Goal: Task Accomplishment & Management: Manage account settings

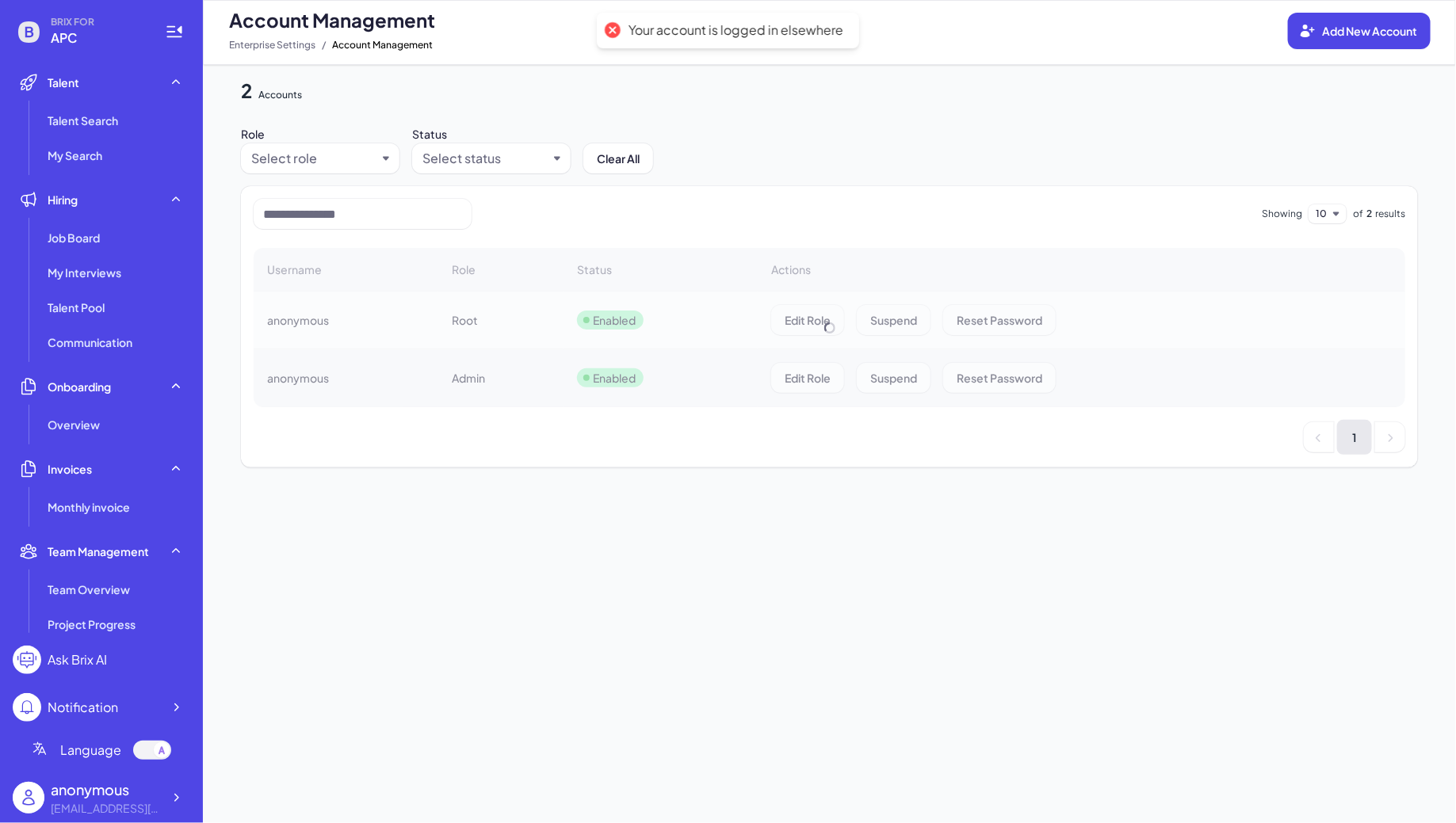
scroll to position [218, 0]
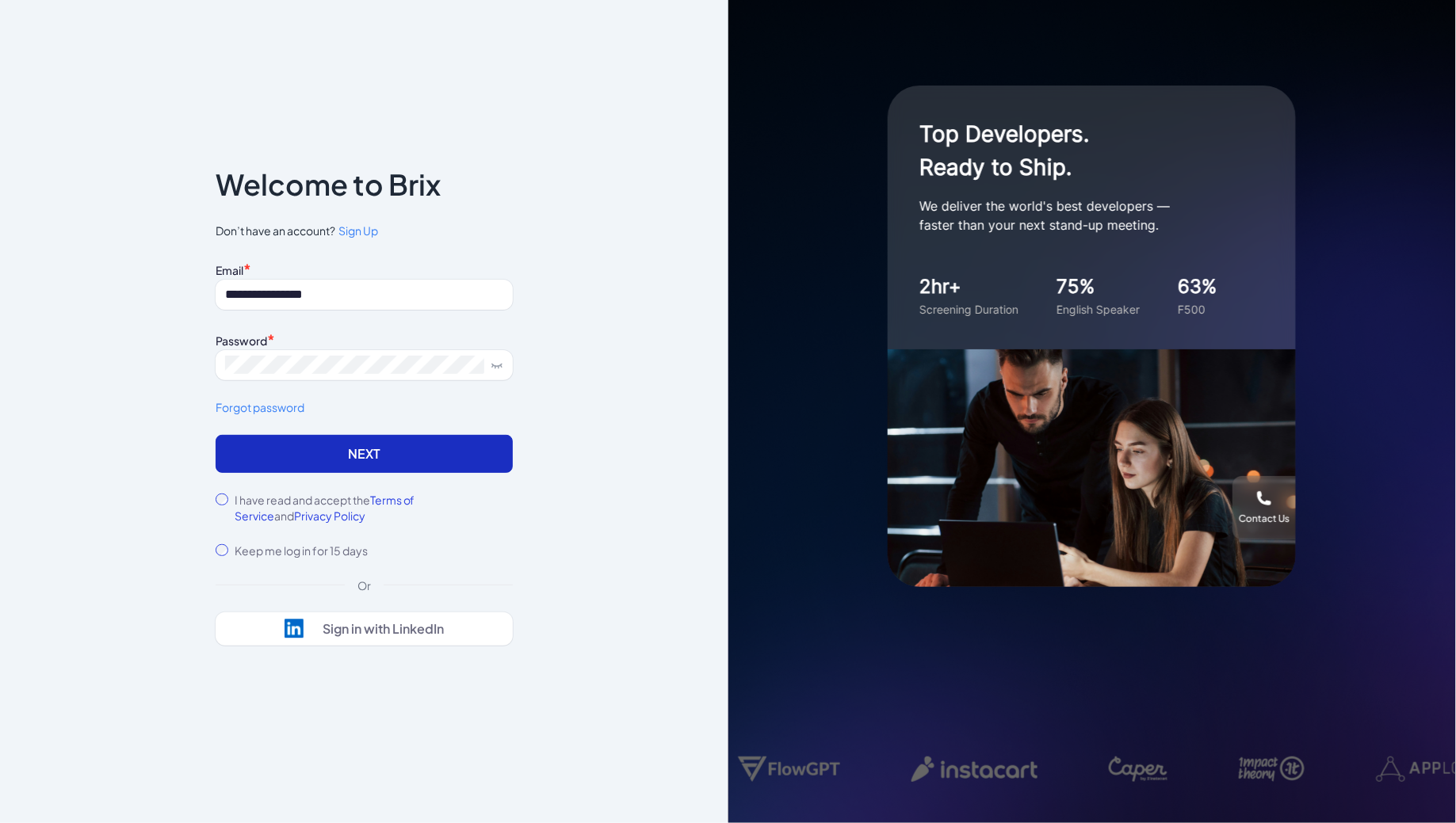
click at [328, 450] on button "Next" at bounding box center [364, 453] width 298 height 38
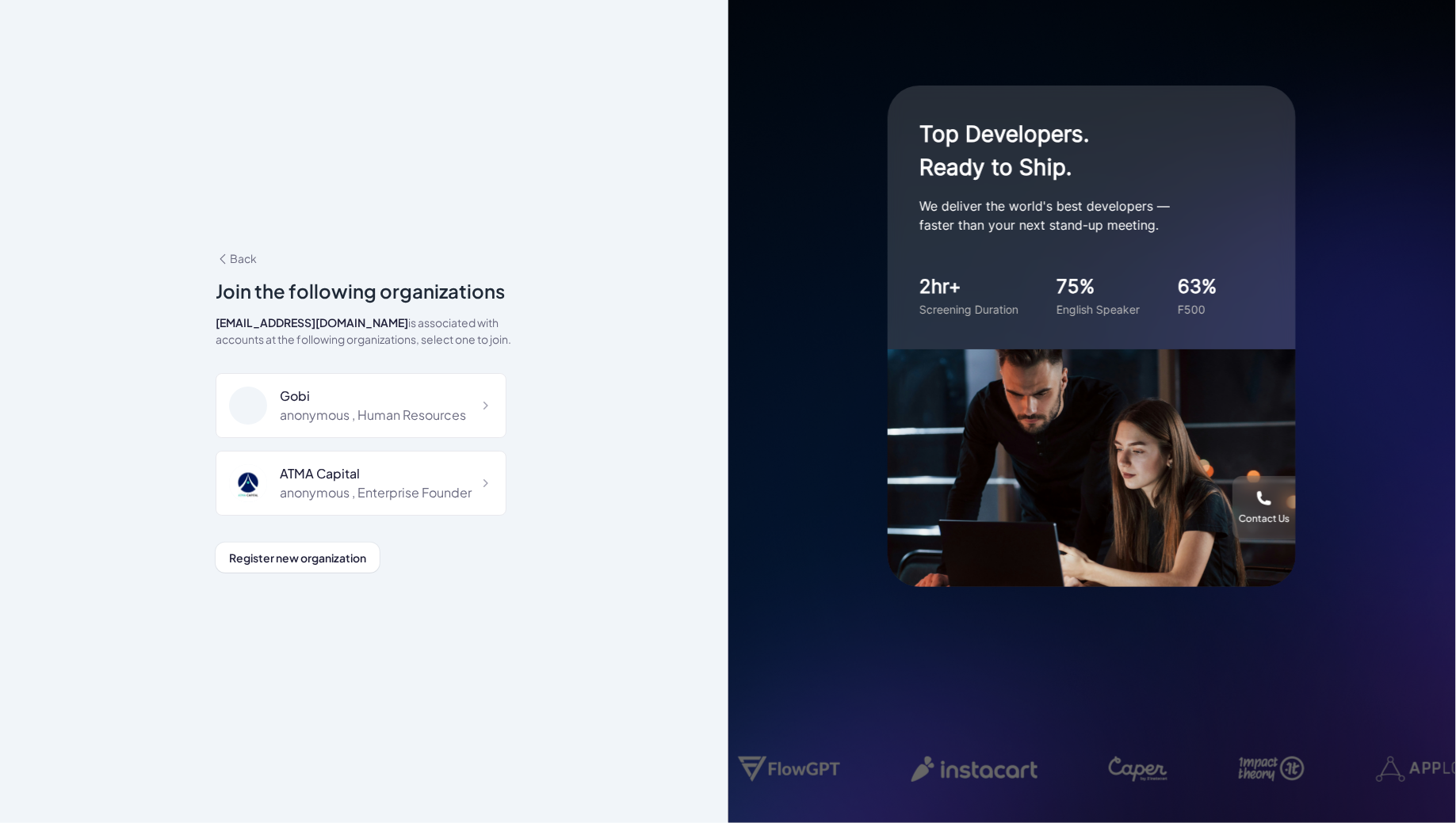
click at [246, 252] on span "Back" at bounding box center [236, 258] width 42 height 14
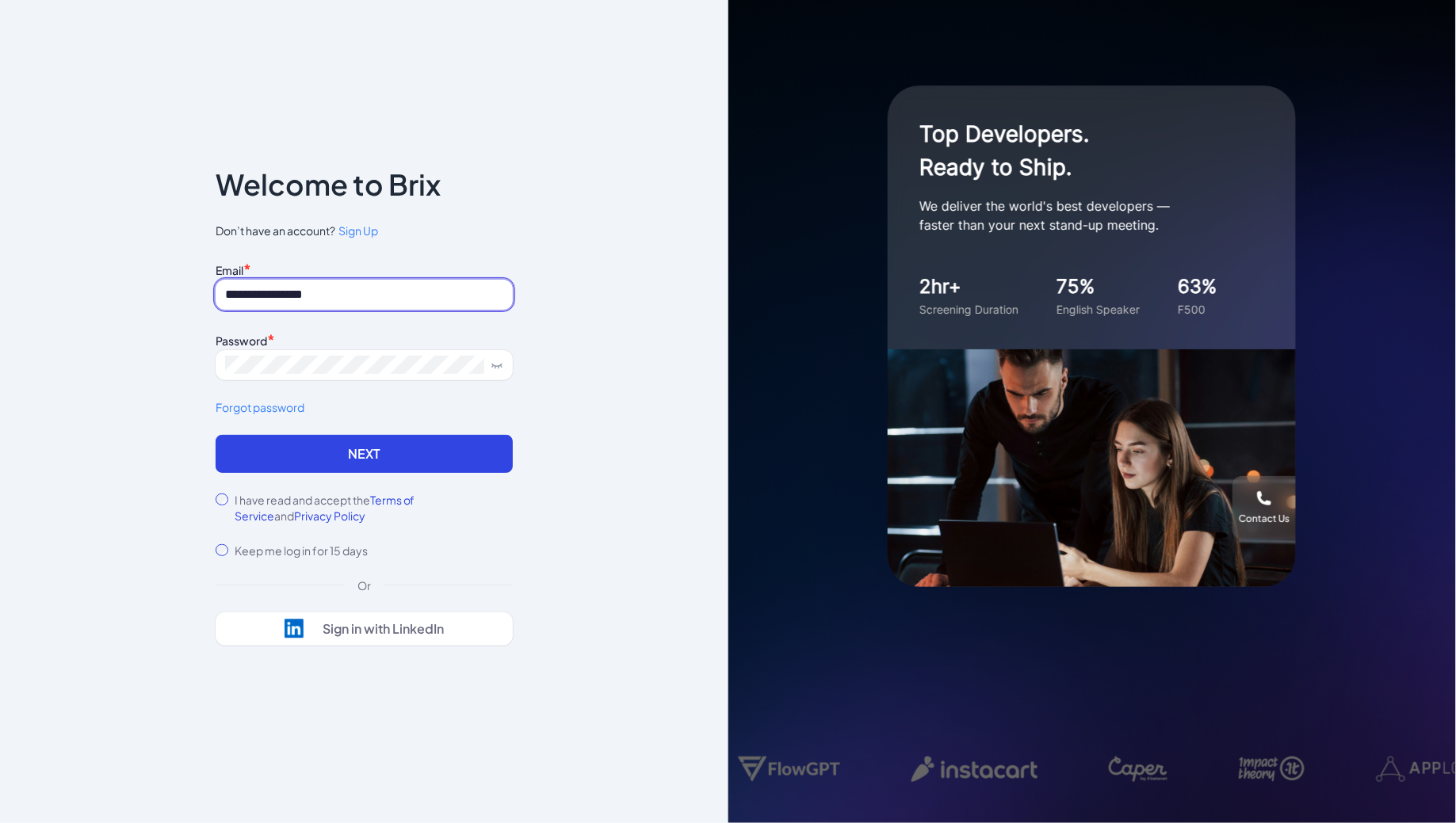
click at [320, 289] on input "**********" at bounding box center [364, 295] width 298 height 30
type input "**********"
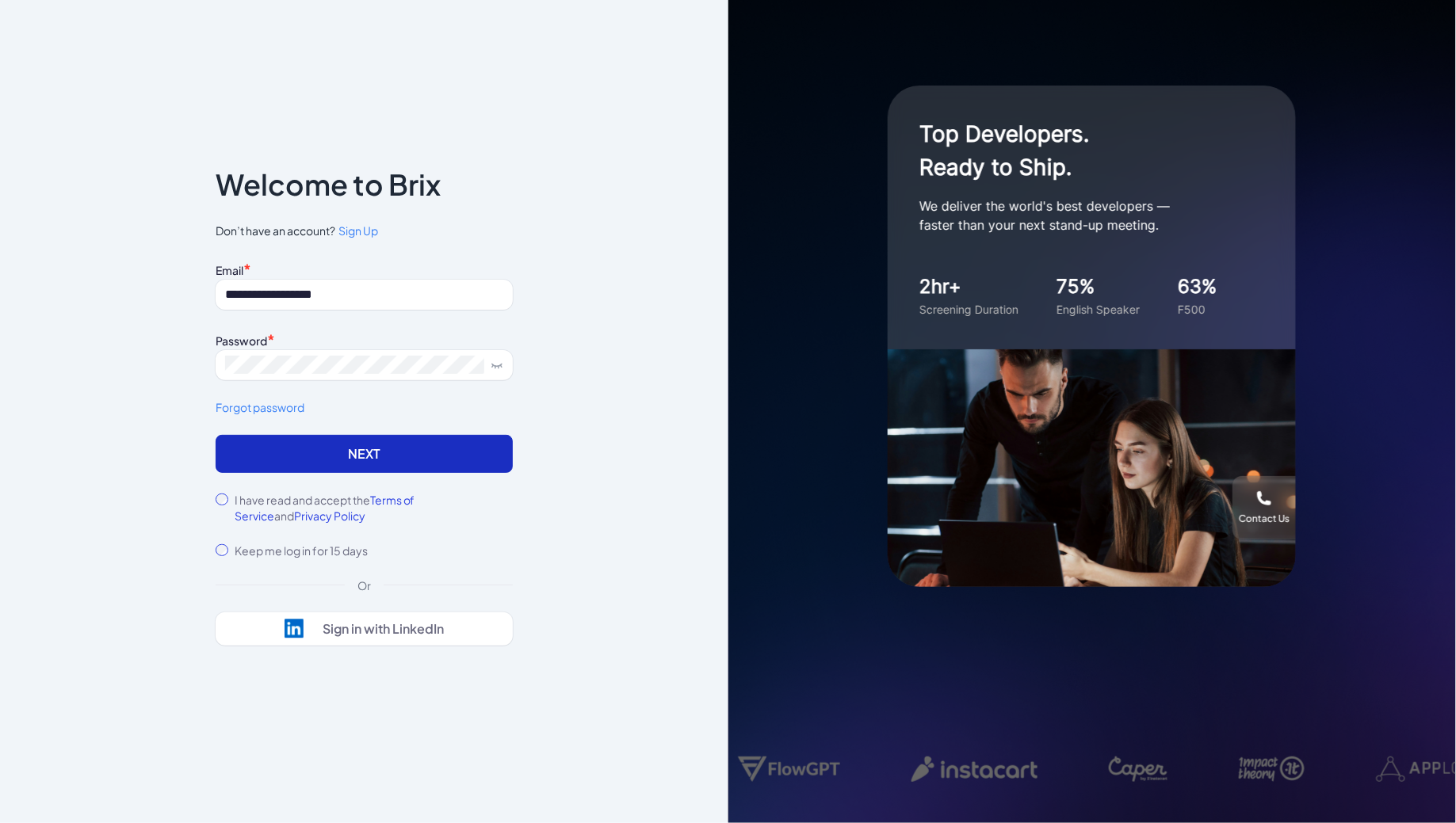
click at [335, 462] on button "Next" at bounding box center [364, 453] width 298 height 38
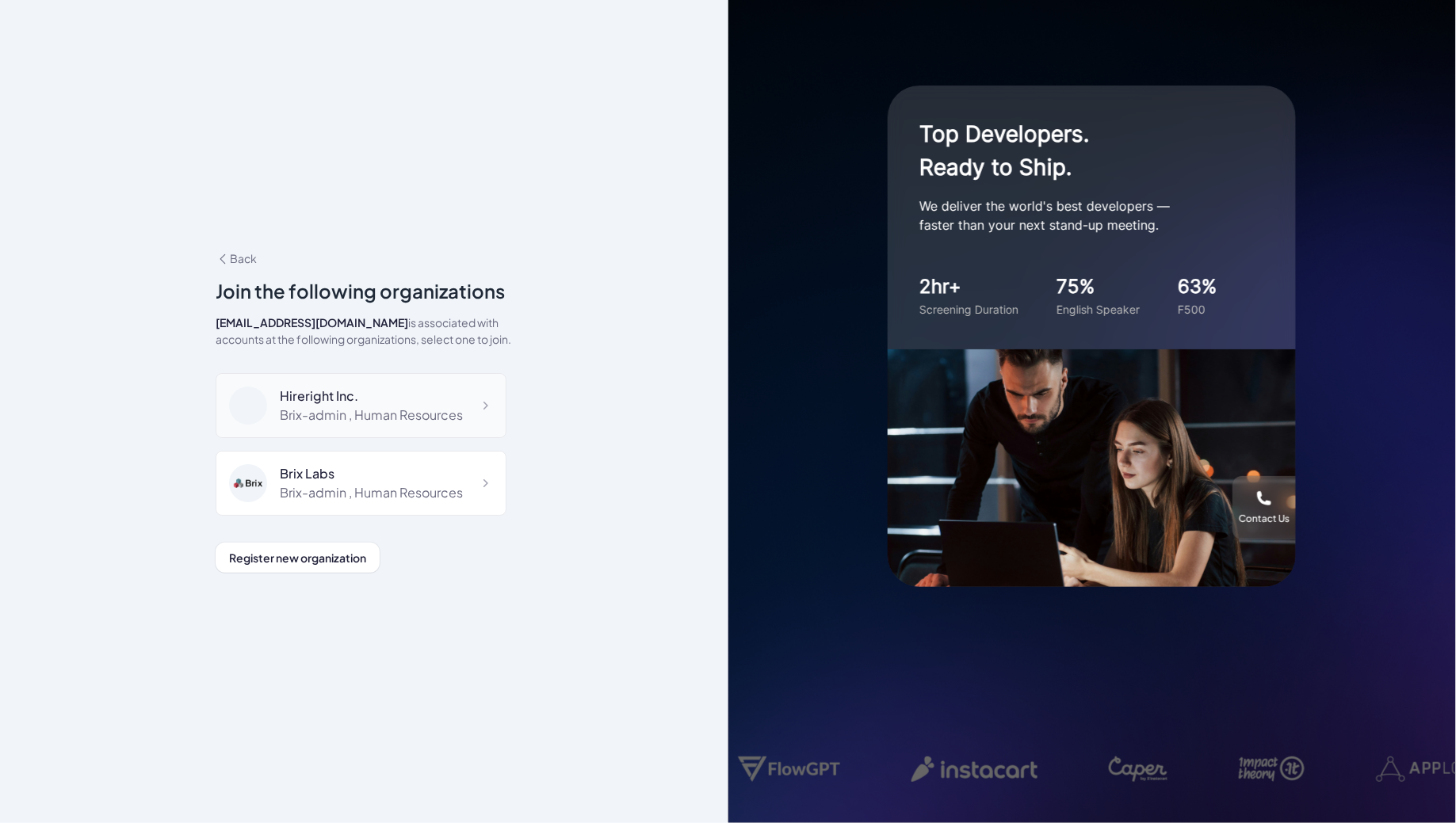
scroll to position [9810, 0]
click at [316, 537] on div "Revolve" at bounding box center [357, 547] width 156 height 19
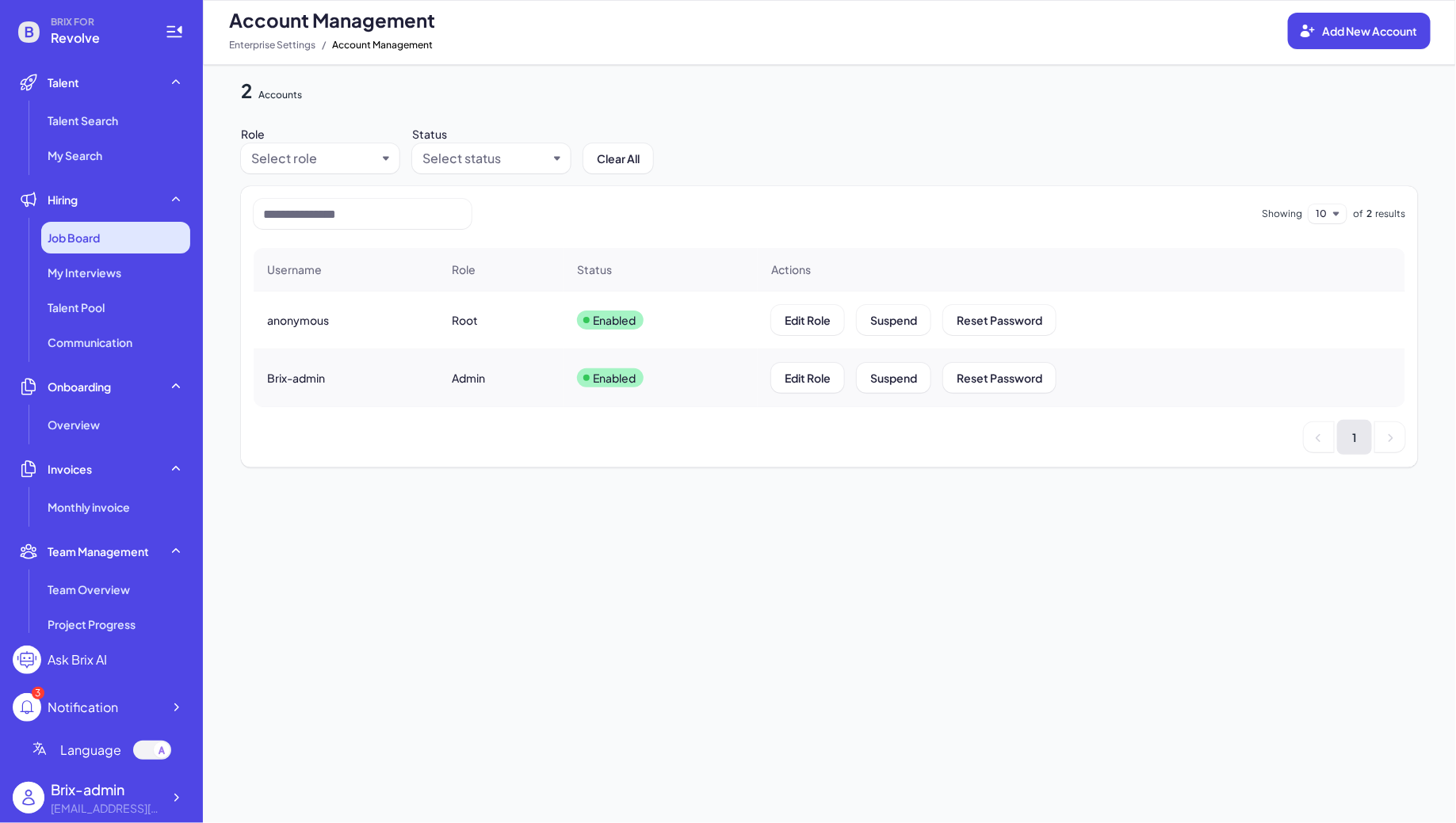
click at [131, 236] on div "Job Board" at bounding box center [116, 238] width 149 height 32
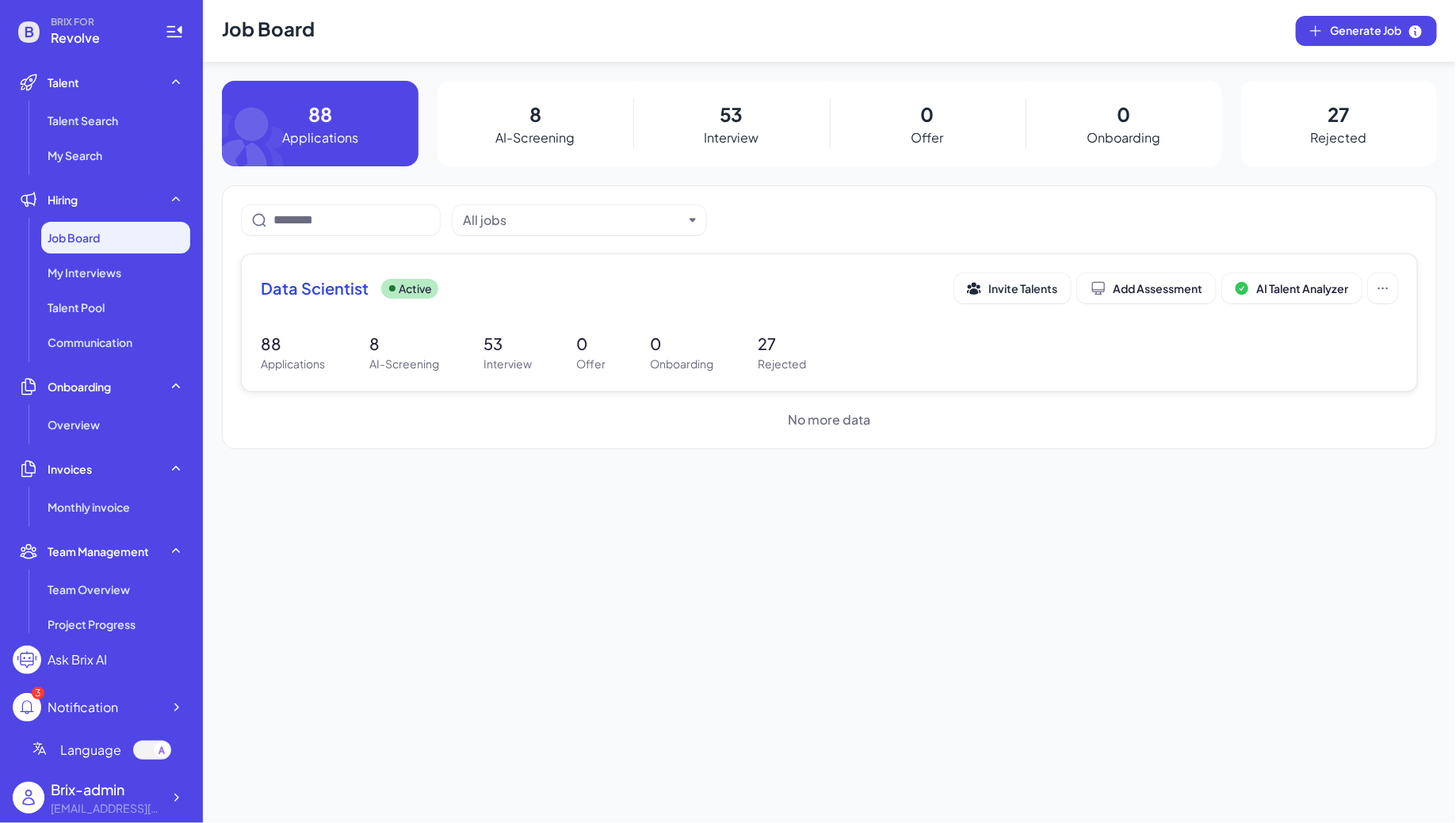
click at [353, 294] on span "Data Scientist" at bounding box center [315, 288] width 108 height 22
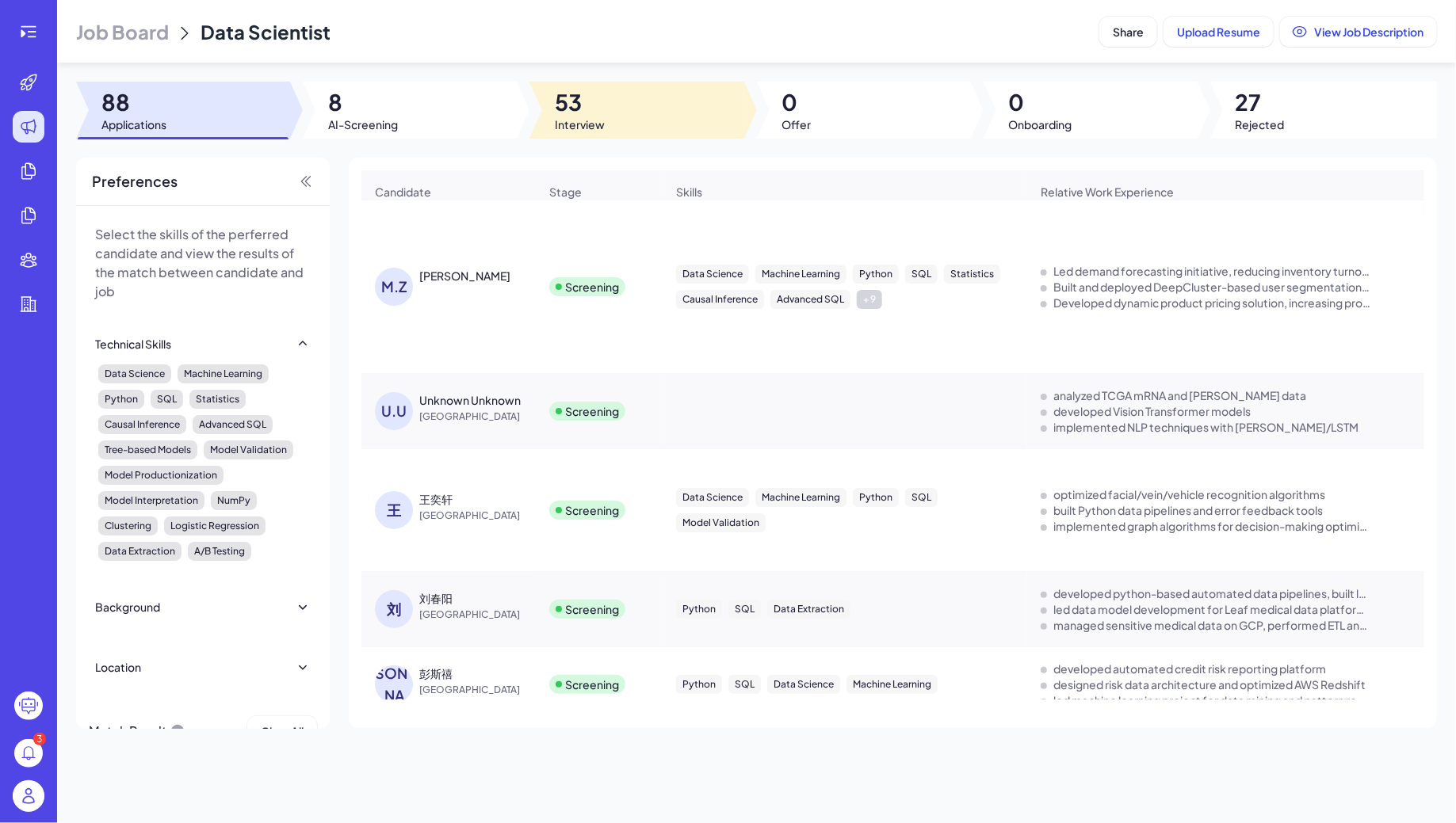
click at [577, 106] on span "53" at bounding box center [580, 102] width 50 height 29
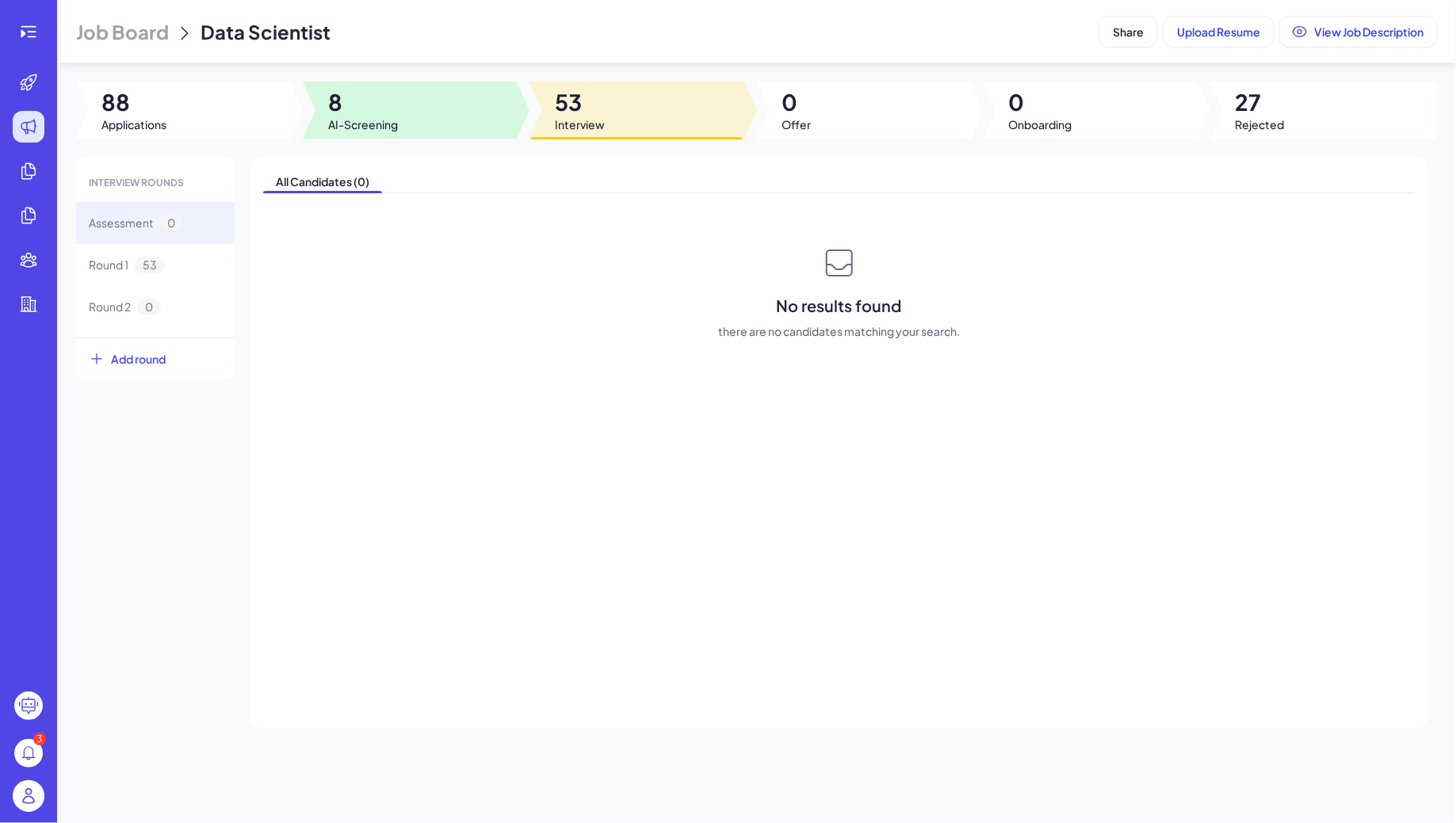
click at [350, 116] on span "8" at bounding box center [363, 102] width 70 height 29
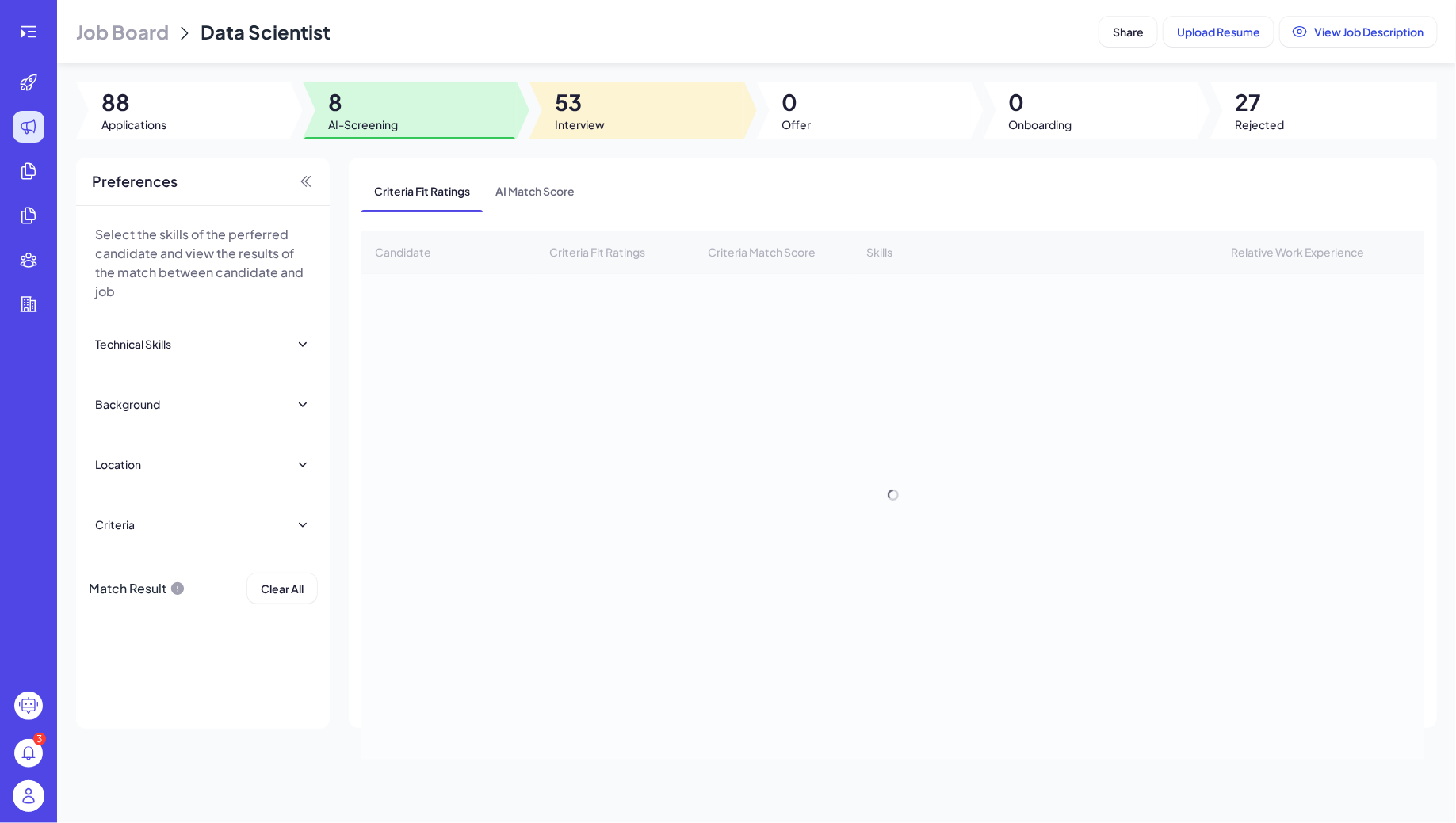
click at [585, 116] on span "53" at bounding box center [580, 102] width 50 height 29
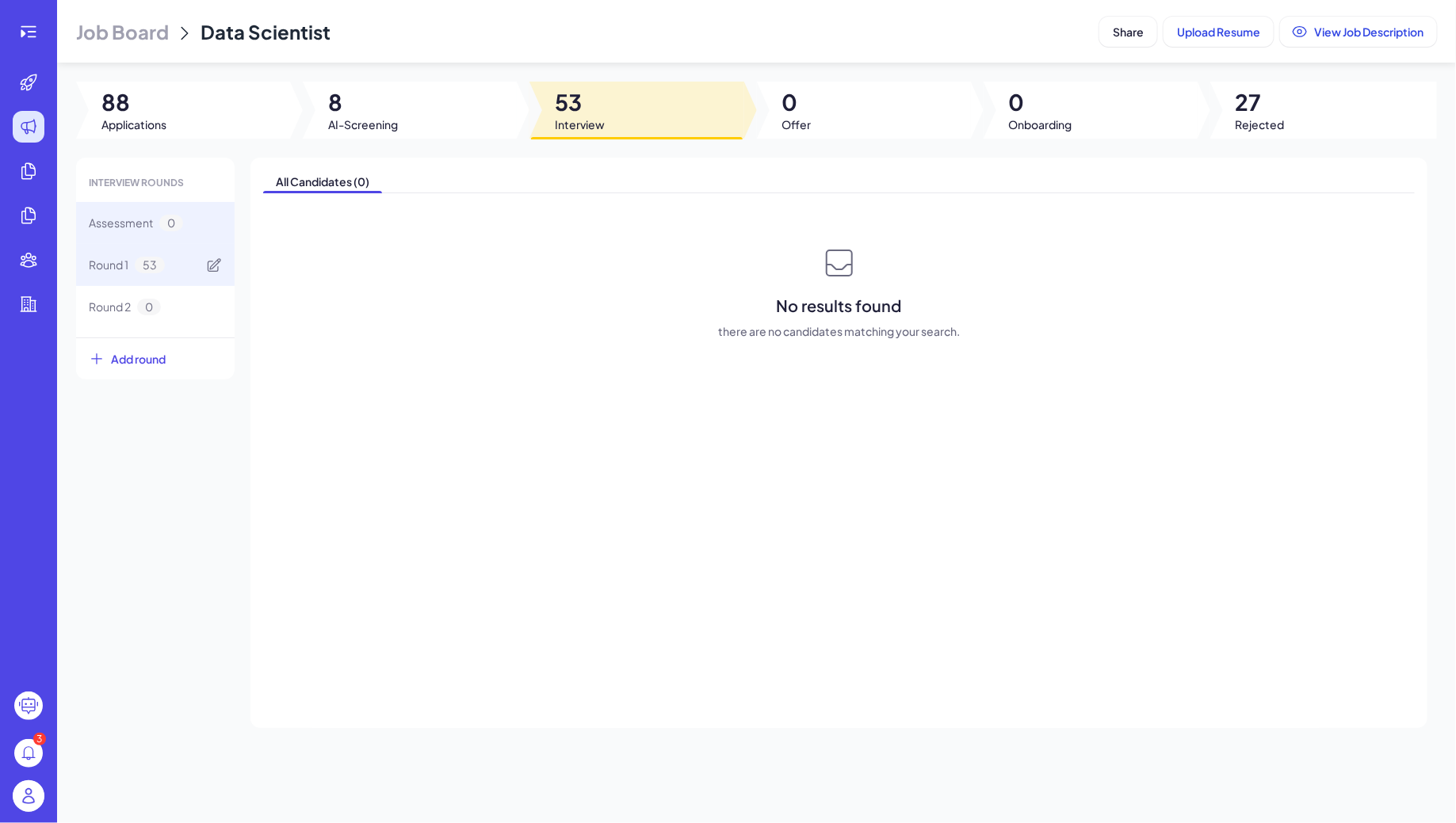
click at [108, 275] on div "Round 1 53" at bounding box center [156, 265] width 158 height 42
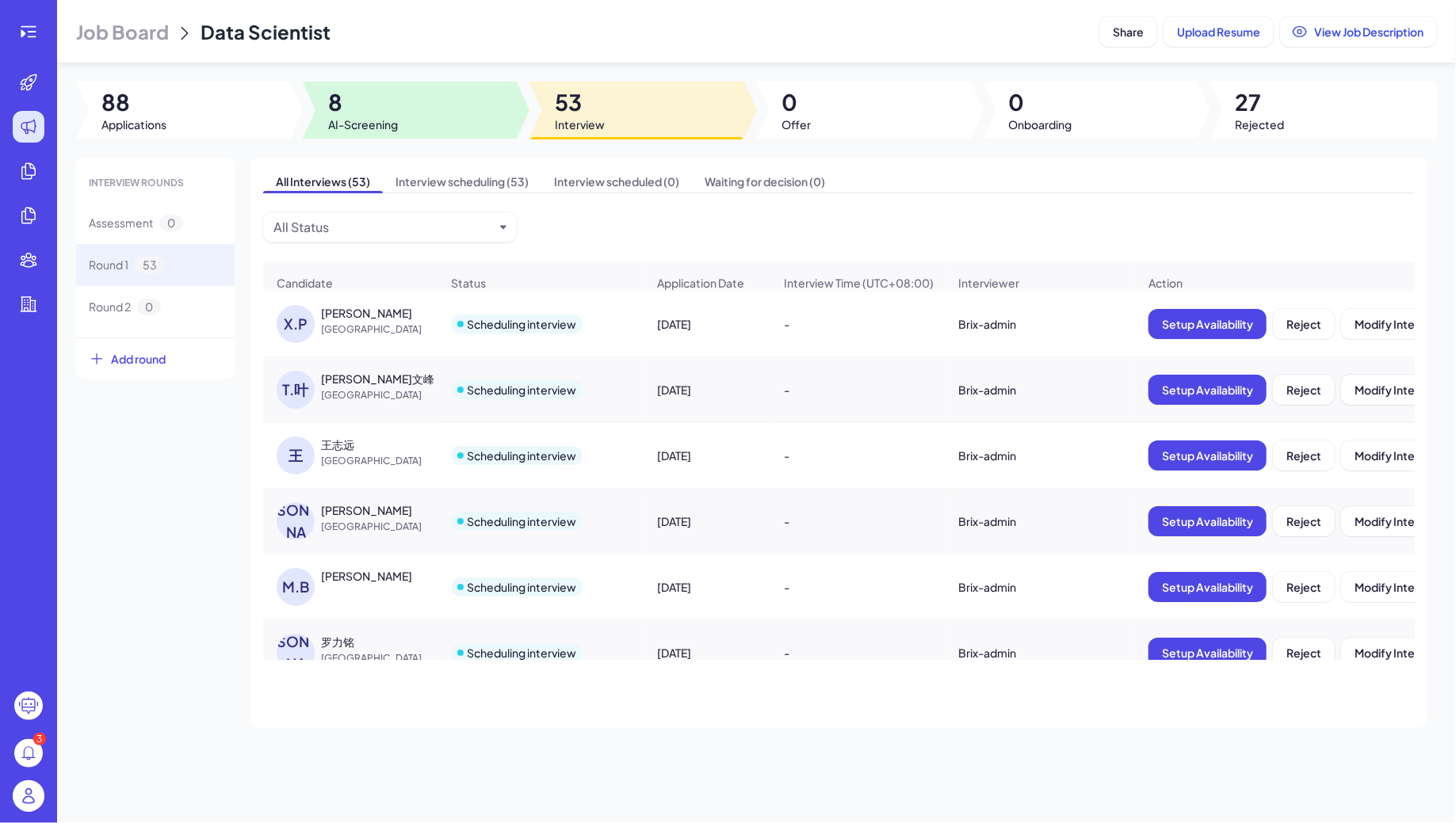
click at [357, 107] on span "8" at bounding box center [363, 102] width 70 height 29
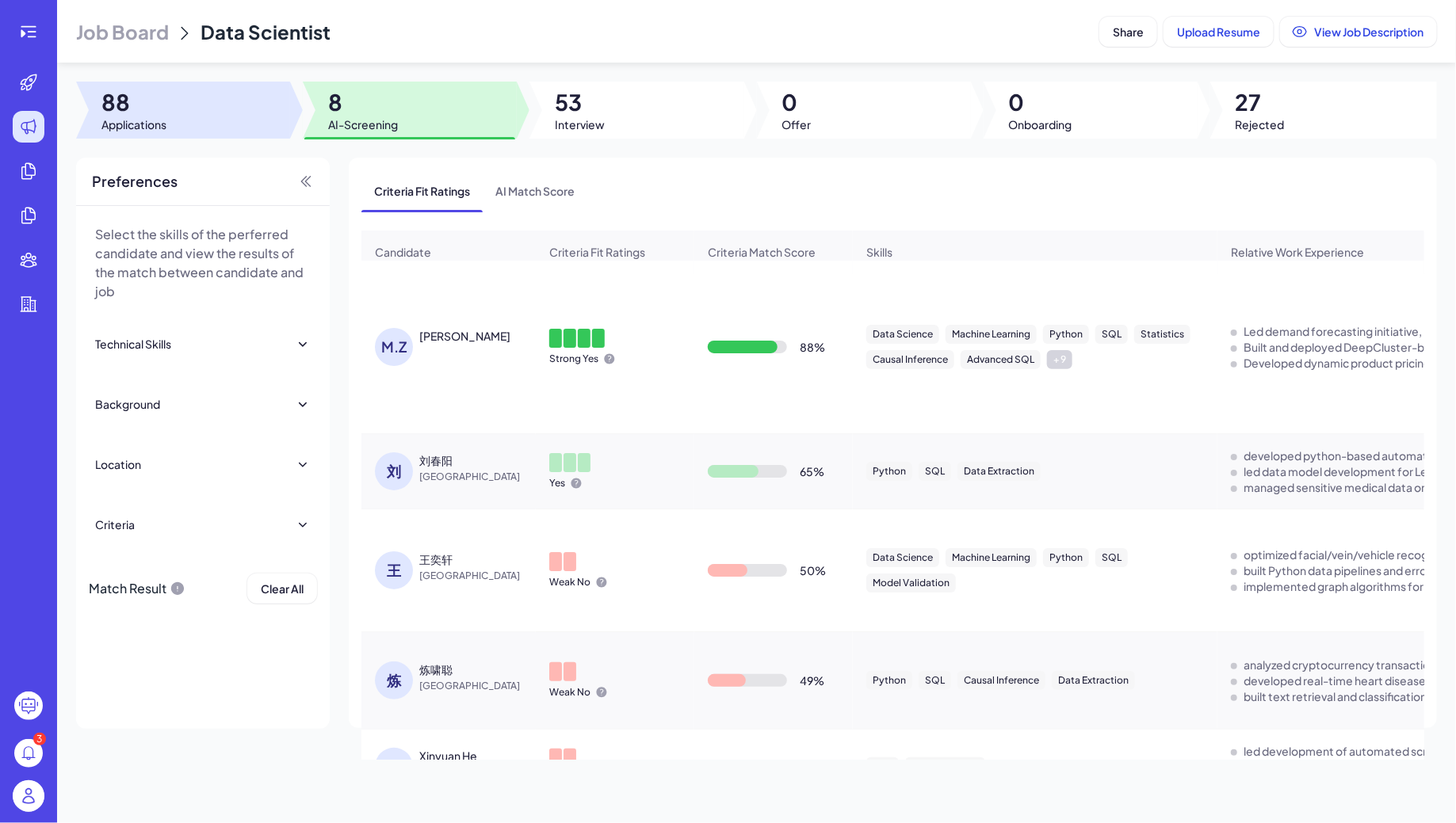
click at [180, 124] on div at bounding box center [184, 110] width 214 height 57
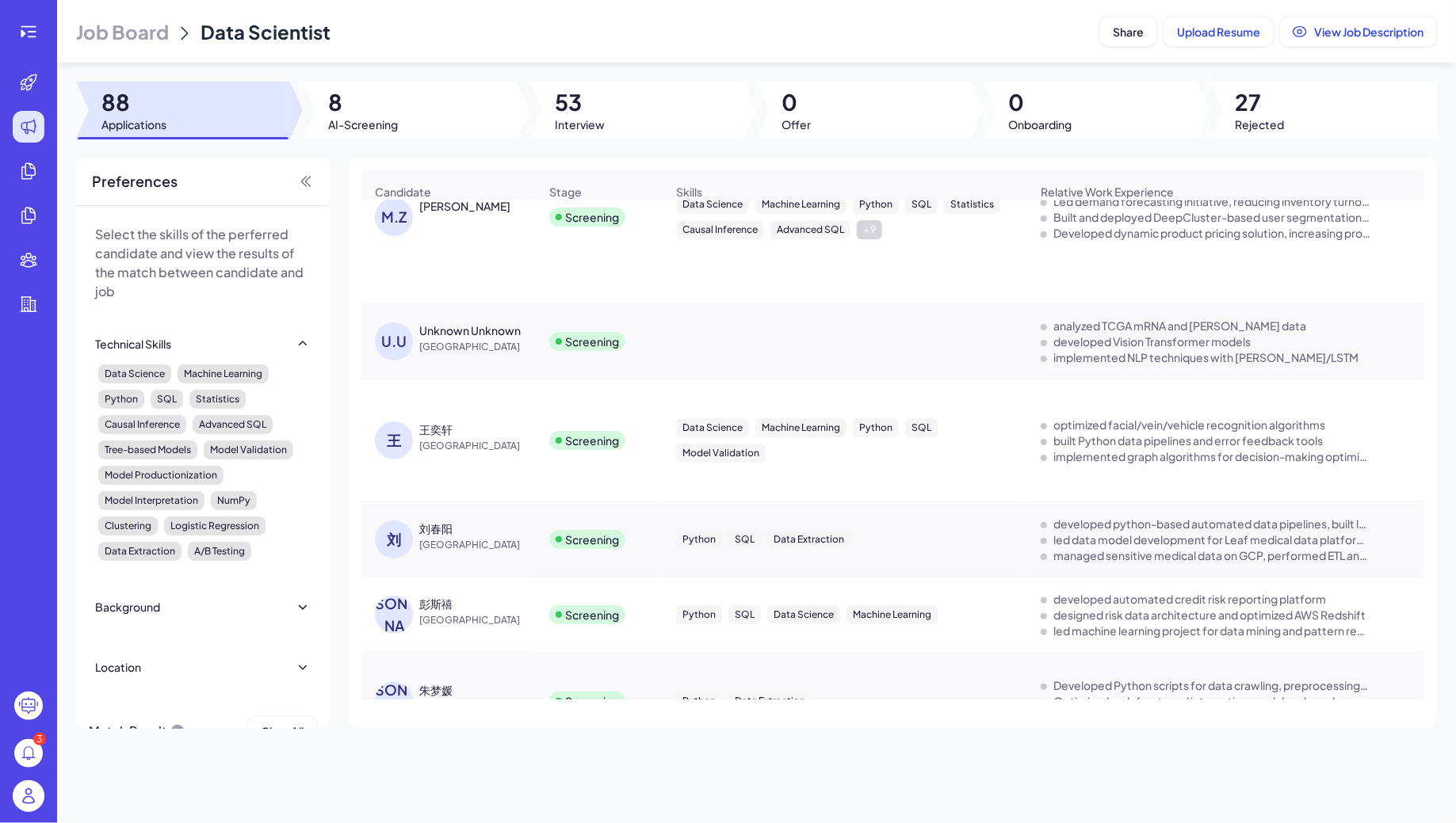
scroll to position [155, 0]
